Goal: Find specific page/section: Find specific page/section

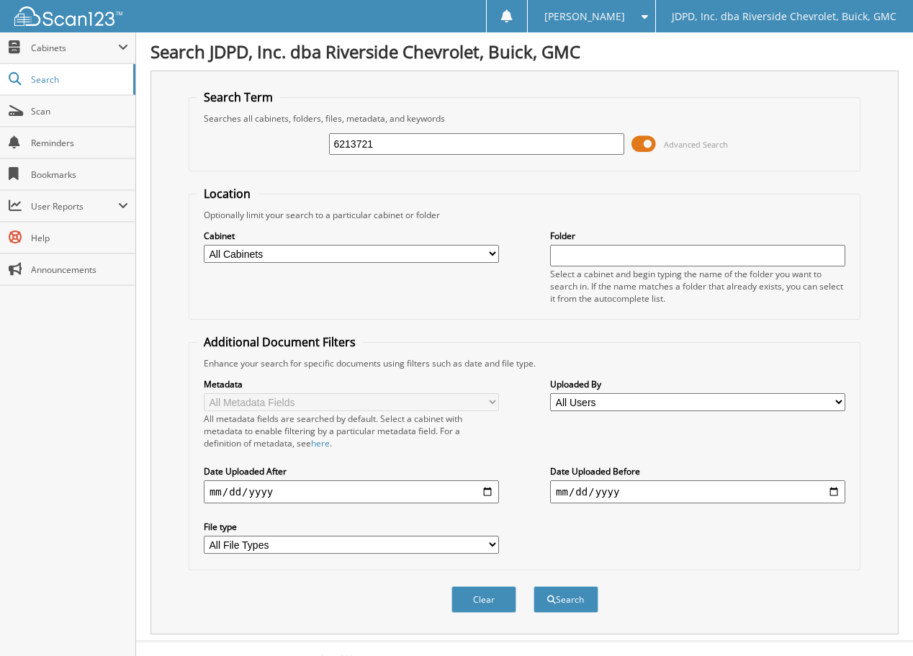
type input "6213721"
click at [534, 586] on button "Search" at bounding box center [566, 599] width 65 height 27
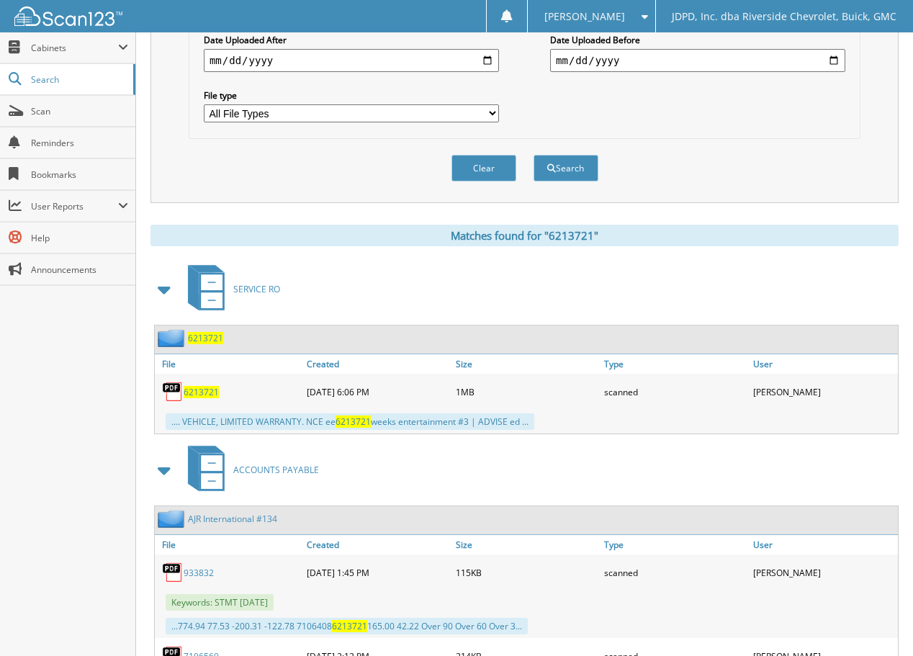
scroll to position [432, 0]
click at [214, 338] on span "6213721" at bounding box center [205, 337] width 35 height 12
